Goal: Use online tool/utility

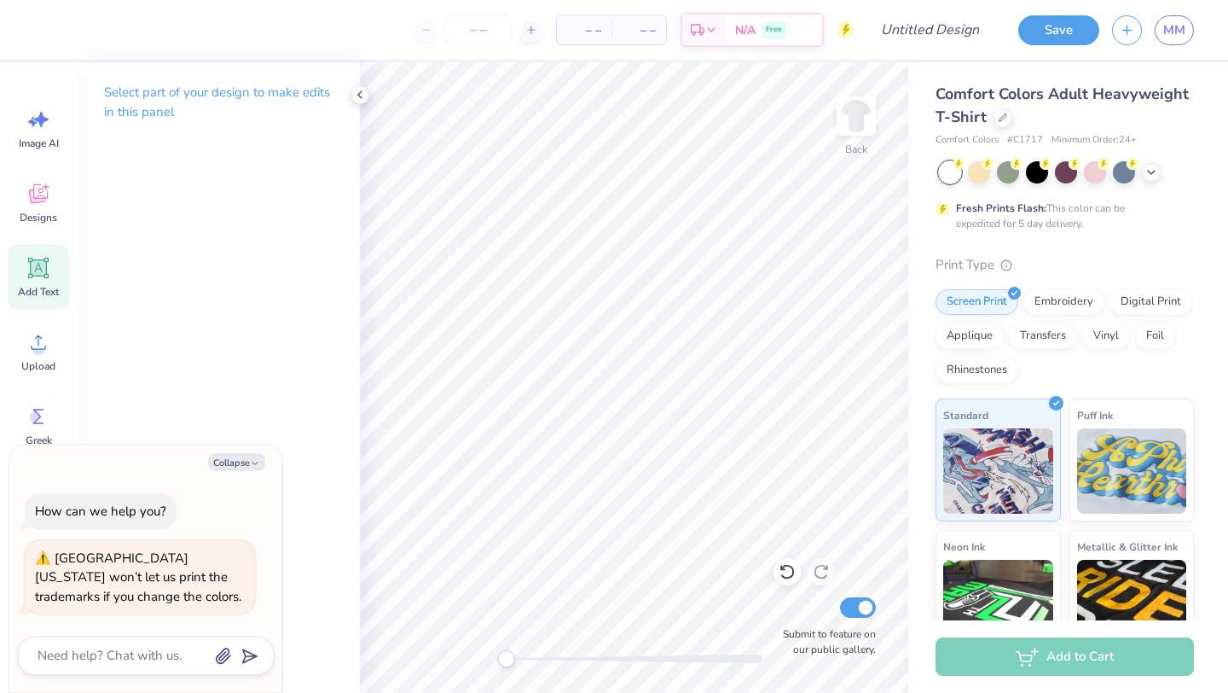
scroll to position [55, 0]
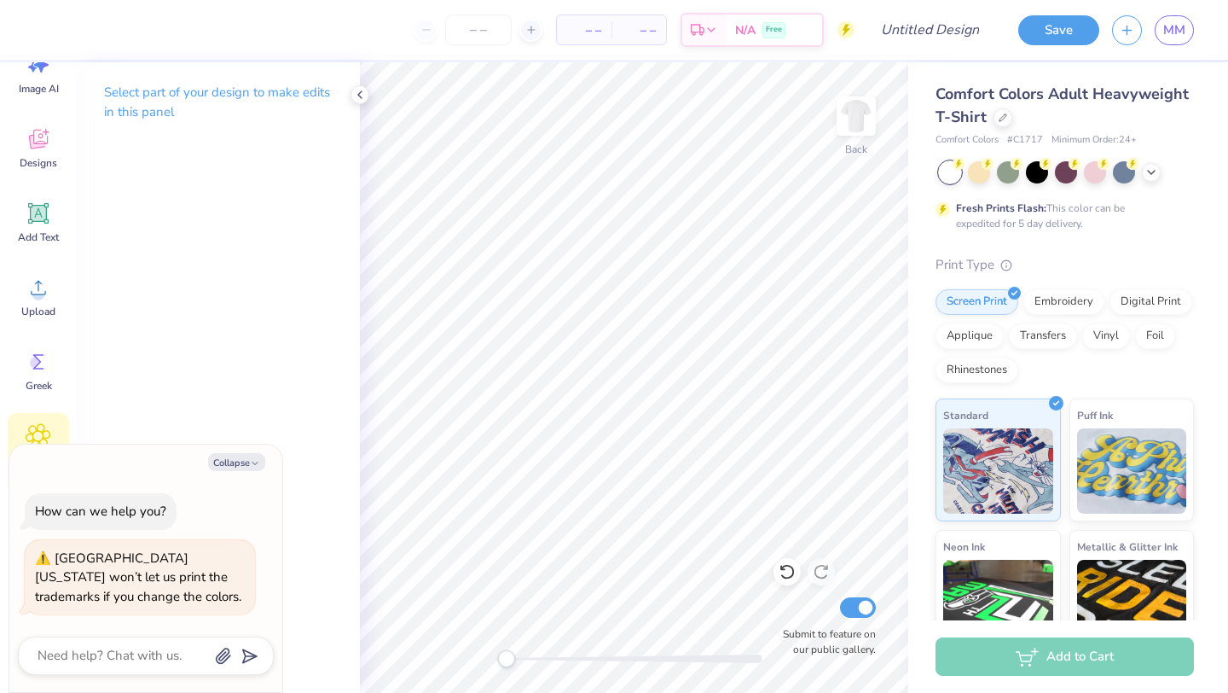
click at [38, 431] on icon at bounding box center [38, 436] width 10 height 10
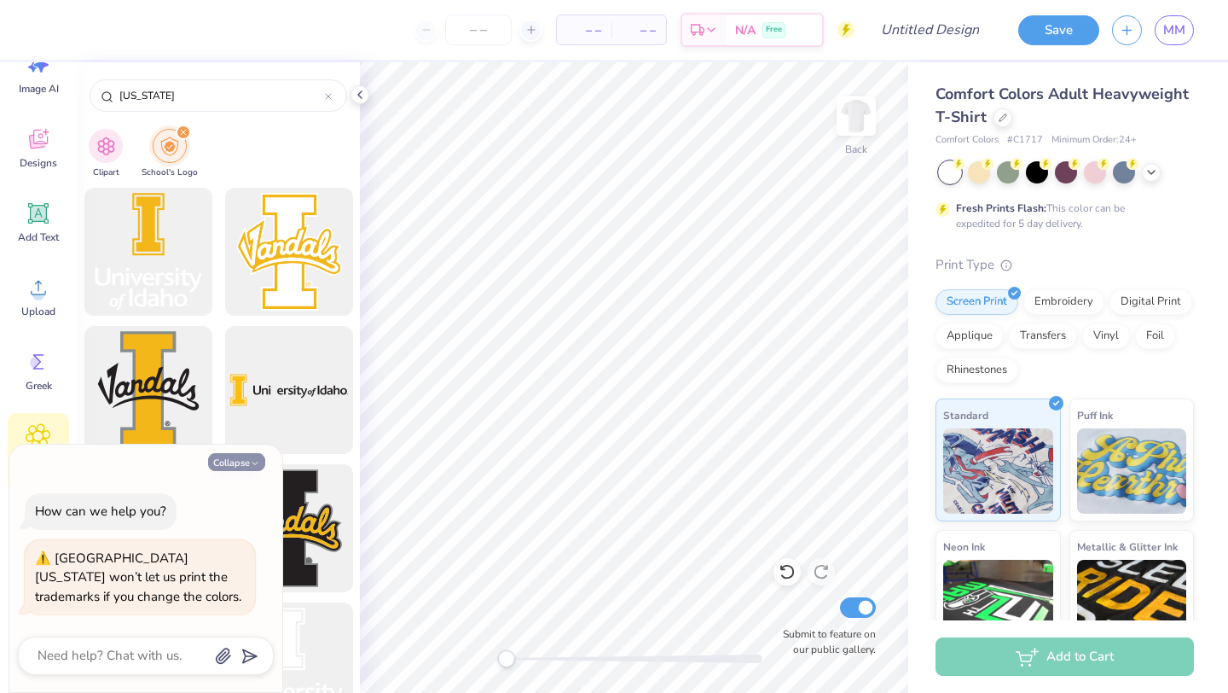
click at [249, 464] on button "Collapse" at bounding box center [236, 462] width 57 height 18
type textarea "x"
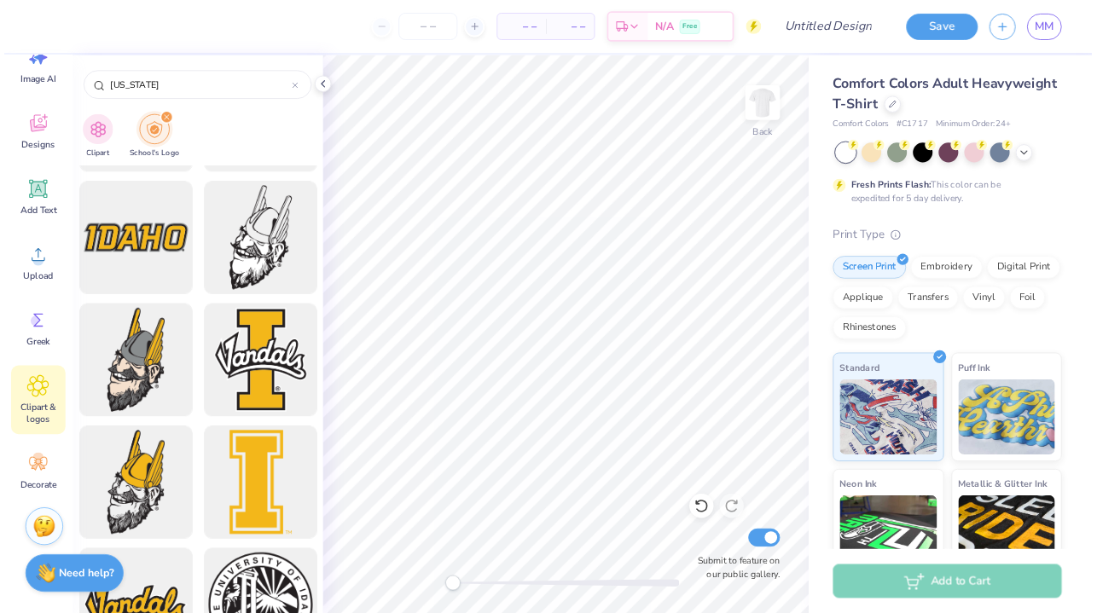
scroll to position [1228, 0]
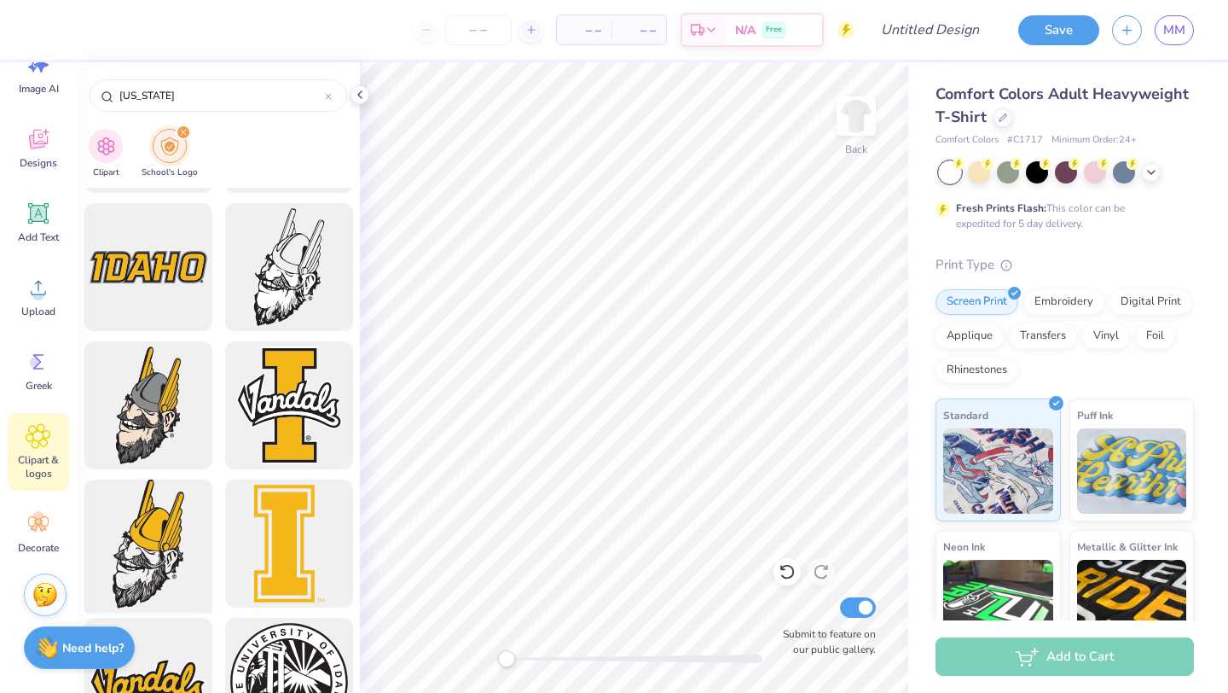
click at [178, 569] on div at bounding box center [148, 543] width 141 height 141
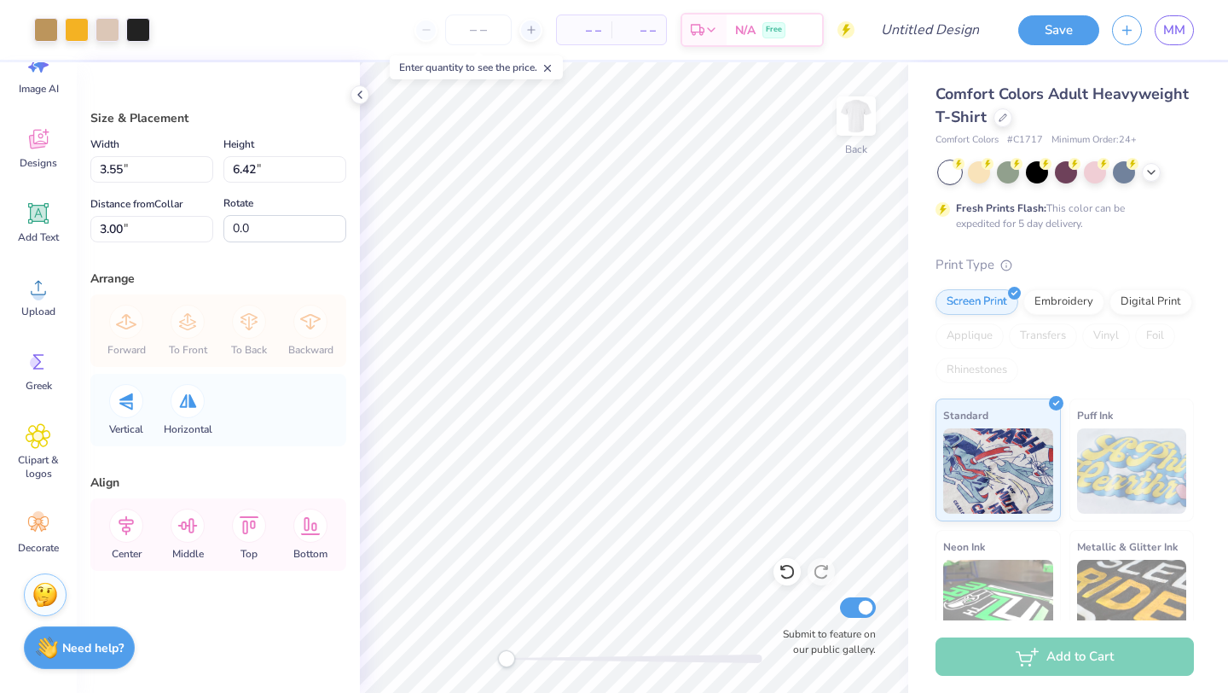
type input "3.55"
type input "6.42"
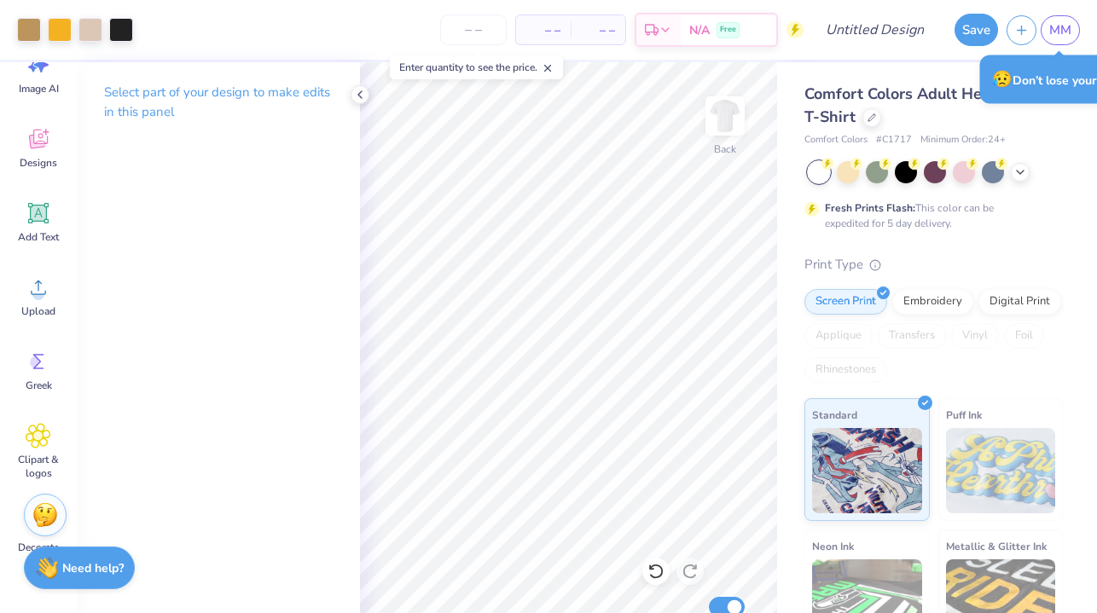
scroll to position [55, 0]
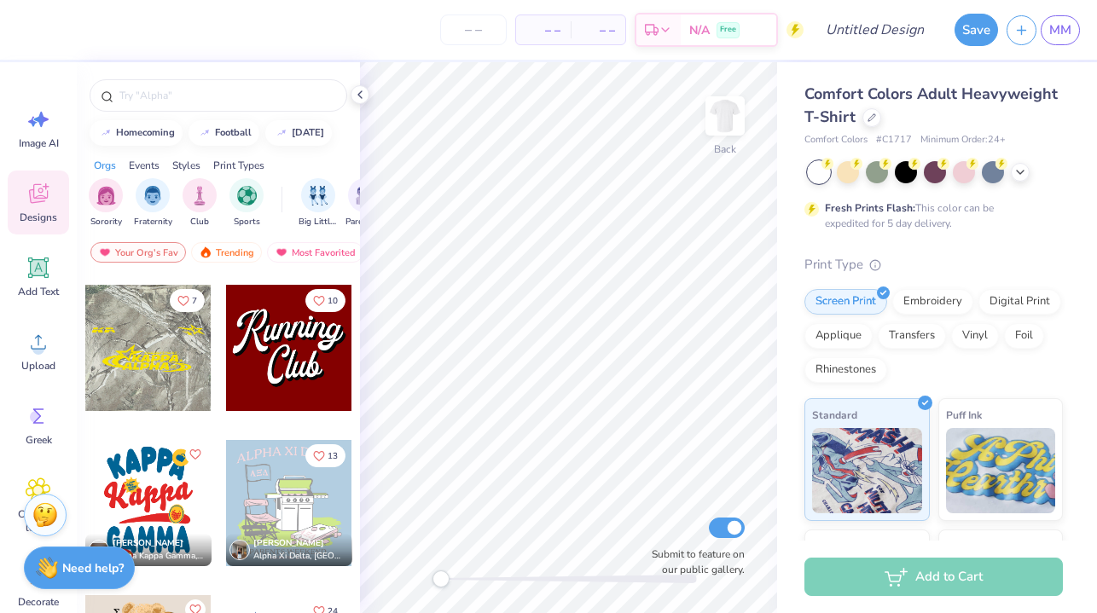
scroll to position [1860, 0]
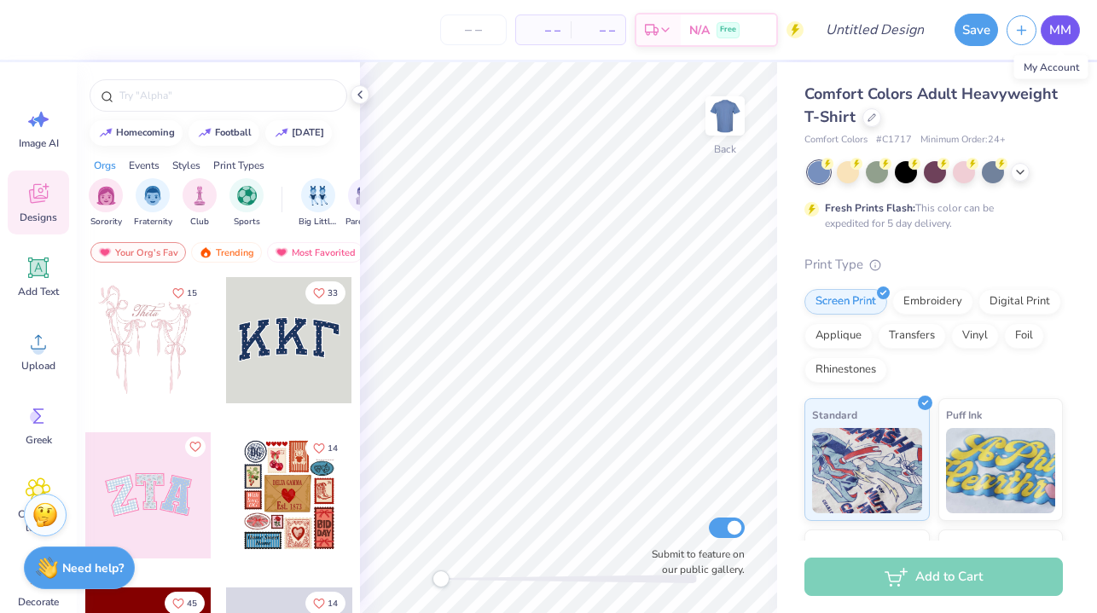
click at [1060, 34] on span "MM" at bounding box center [1060, 30] width 22 height 20
